Goal: Navigation & Orientation: Find specific page/section

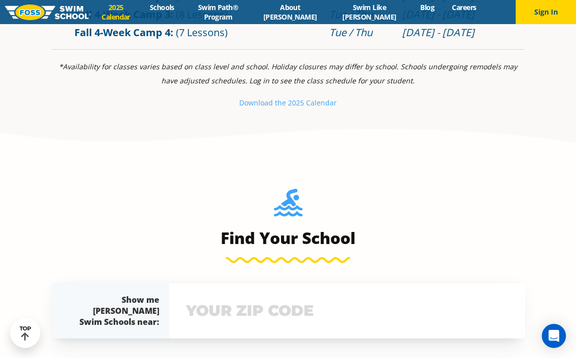
scroll to position [562, 0]
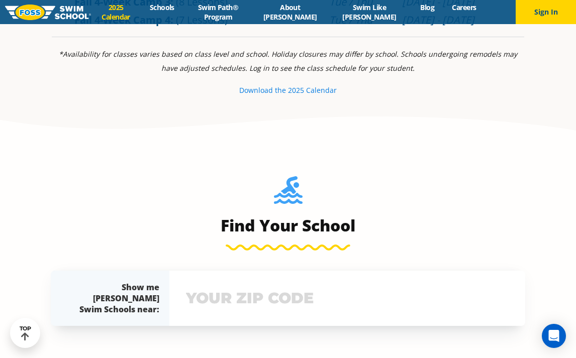
click at [276, 91] on small "Download th" at bounding box center [260, 90] width 43 height 10
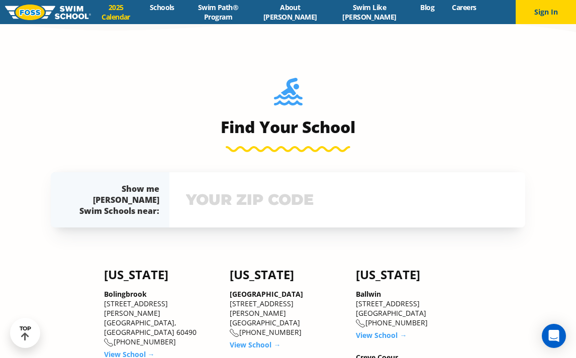
click at [272, 194] on input "text" at bounding box center [347, 199] width 328 height 29
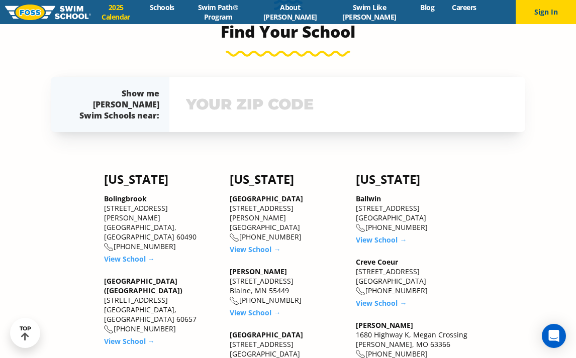
scroll to position [755, 0]
click at [256, 308] on link "View School →" at bounding box center [255, 313] width 51 height 10
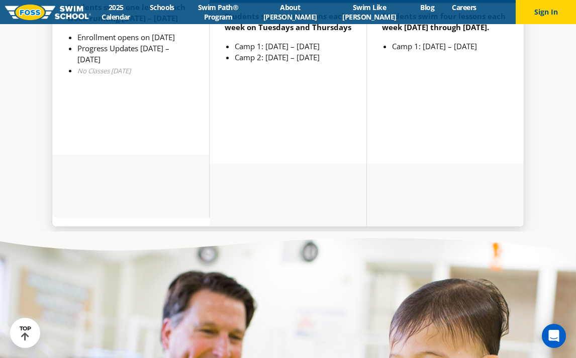
scroll to position [2339, 0]
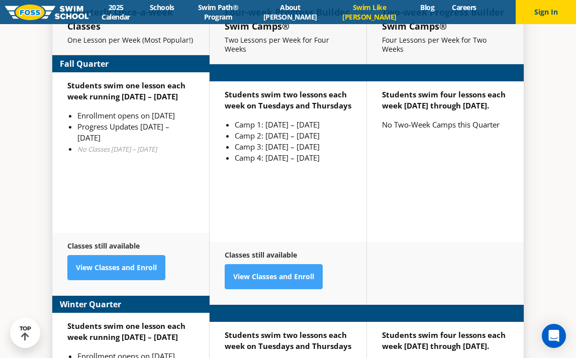
click at [378, 10] on link "Swim Like [PERSON_NAME]" at bounding box center [369, 12] width 84 height 19
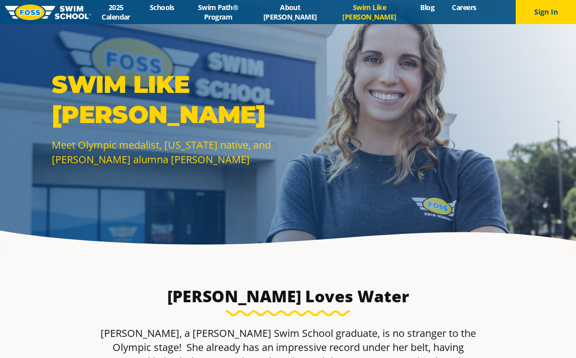
click at [429, 12] on li "Blog" at bounding box center [427, 12] width 32 height 19
click at [429, 9] on link "Blog" at bounding box center [427, 8] width 32 height 10
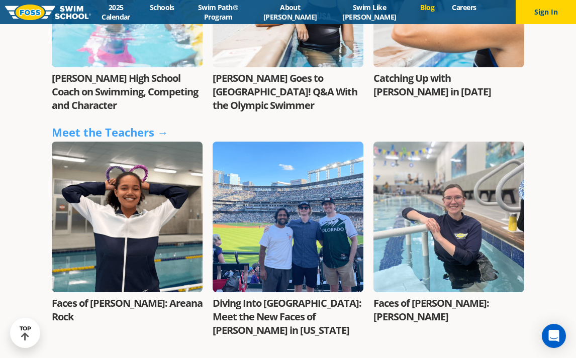
scroll to position [1283, 0]
